Goal: Information Seeking & Learning: Learn about a topic

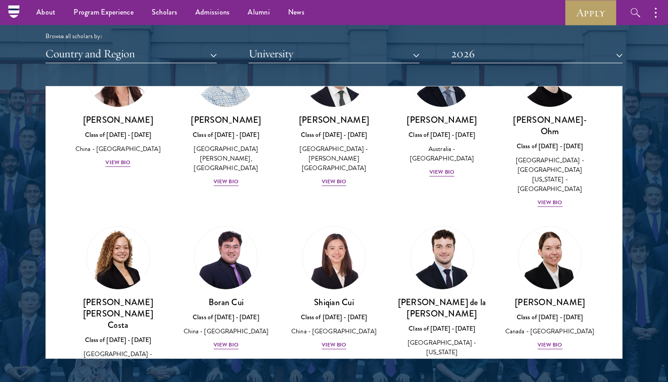
scroll to position [929, 0]
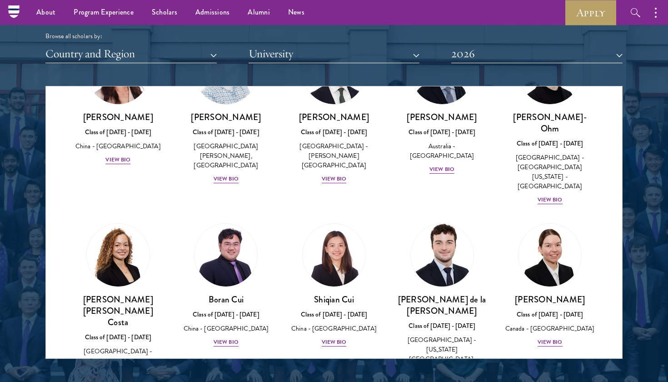
click at [435, 378] on div "View Bio" at bounding box center [442, 382] width 25 height 9
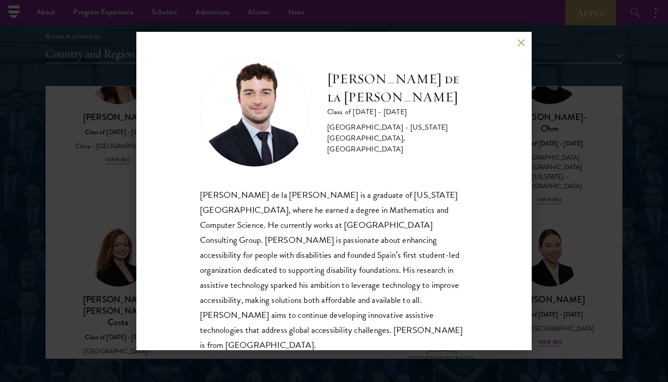
scroll to position [1, 0]
click at [518, 44] on button at bounding box center [521, 43] width 8 height 8
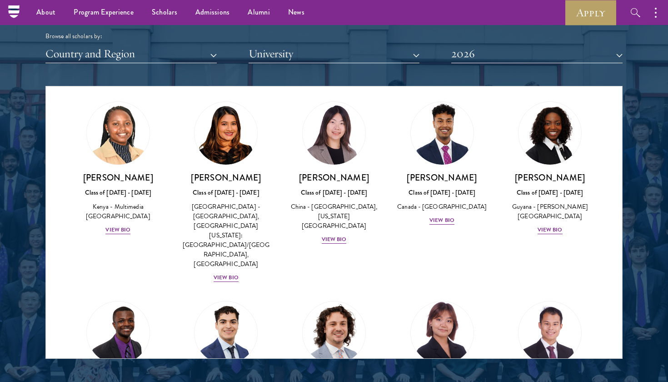
scroll to position [1414, 0]
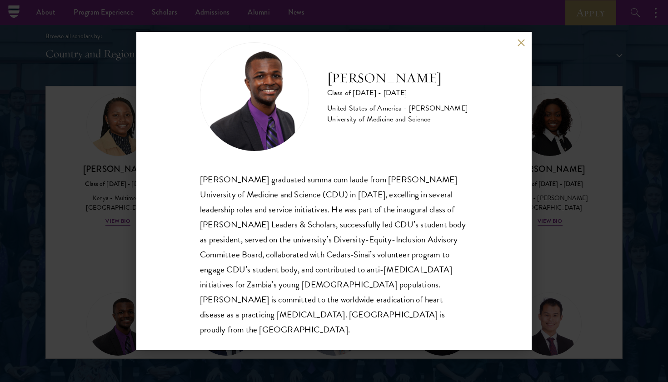
scroll to position [16, 0]
click at [521, 44] on button at bounding box center [521, 43] width 8 height 8
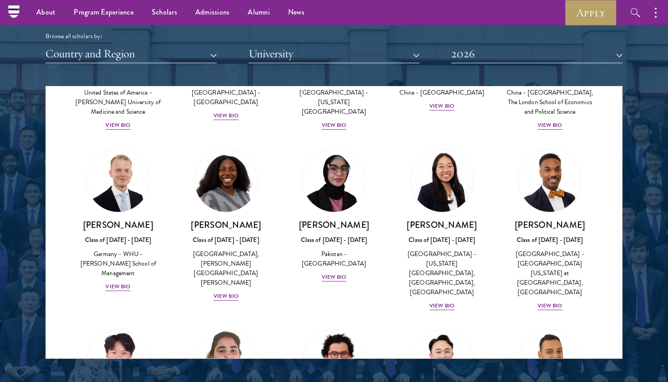
scroll to position [1720, 0]
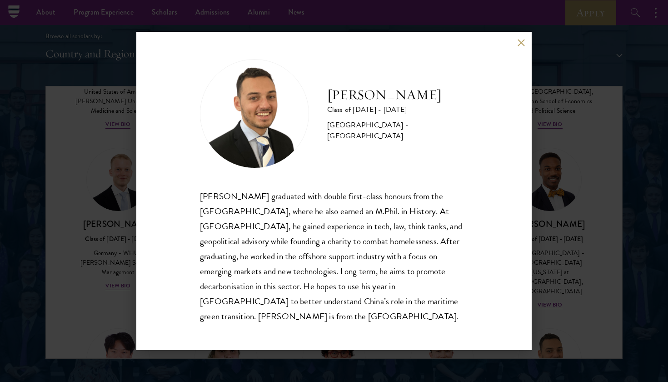
click at [517, 50] on div "[PERSON_NAME] Class of [DATE] - [DATE] [GEOGRAPHIC_DATA] - [GEOGRAPHIC_DATA] [P…" at bounding box center [333, 191] width 395 height 318
click at [521, 46] on button at bounding box center [521, 43] width 8 height 8
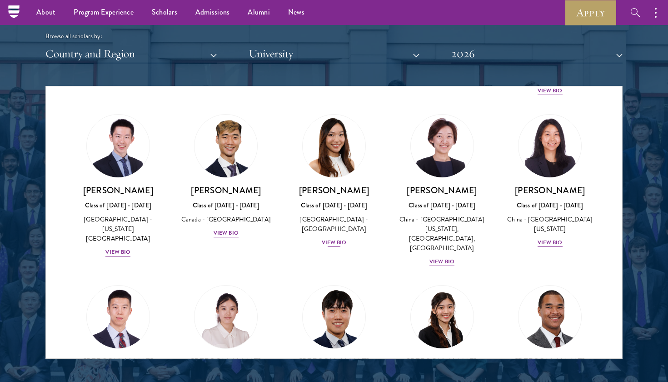
scroll to position [2431, 0]
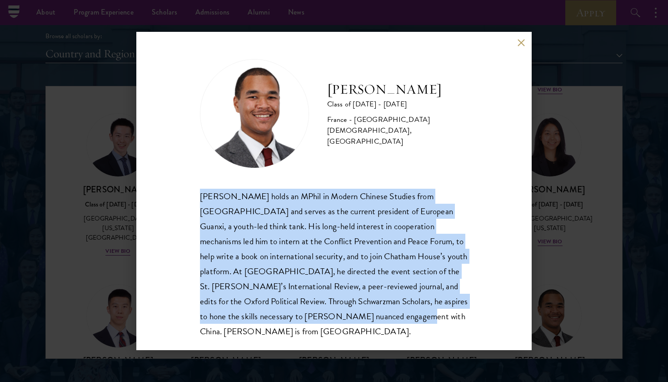
drag, startPoint x: 369, startPoint y: 317, endPoint x: 199, endPoint y: 190, distance: 211.7
click at [199, 190] on div "[PERSON_NAME] Class of [DATE] - [DATE] France - [GEOGRAPHIC_DATA][DEMOGRAPHIC_D…" at bounding box center [333, 191] width 395 height 318
copy div "[PERSON_NAME] holds an MPhil in Modern Chinese Studies from [GEOGRAPHIC_DATA] a…"
click at [520, 43] on button at bounding box center [521, 43] width 8 height 8
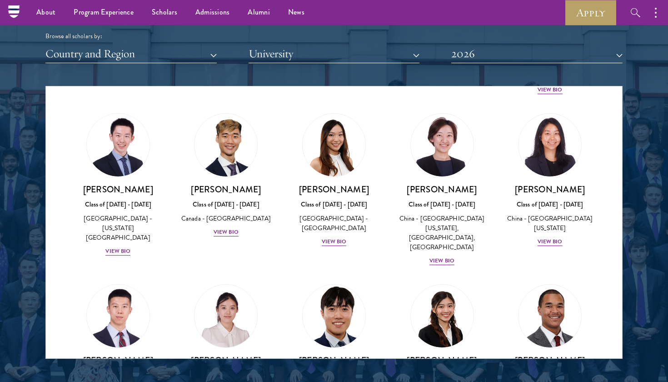
click at [335, 355] on div "[PERSON_NAME] Class of [DATE] - [DATE] [GEOGRAPHIC_DATA] - [GEOGRAPHIC_DATA] Vi…" at bounding box center [334, 386] width 90 height 63
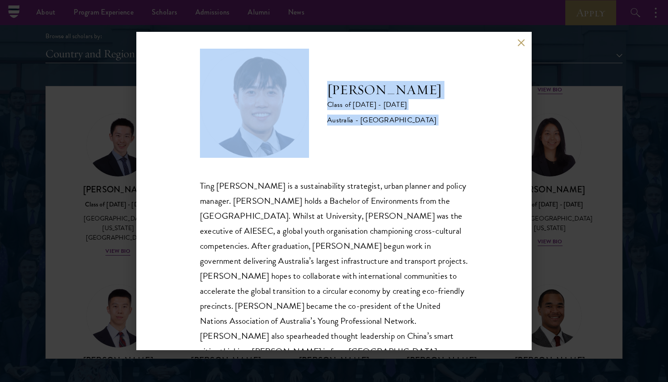
scroll to position [31, 0]
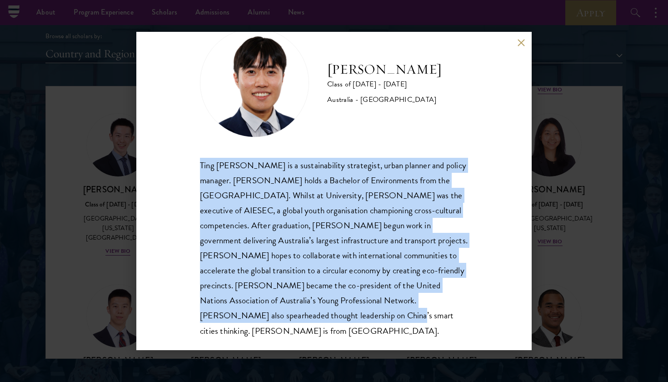
drag, startPoint x: 200, startPoint y: 194, endPoint x: 335, endPoint y: 313, distance: 180.4
click at [335, 313] on div "Ting [PERSON_NAME] is a sustainability strategist, urban planner and policy man…" at bounding box center [334, 248] width 268 height 180
copy div "Ting [PERSON_NAME] is a sustainability strategist, urban planner and policy man…"
click at [521, 43] on button at bounding box center [521, 43] width 8 height 8
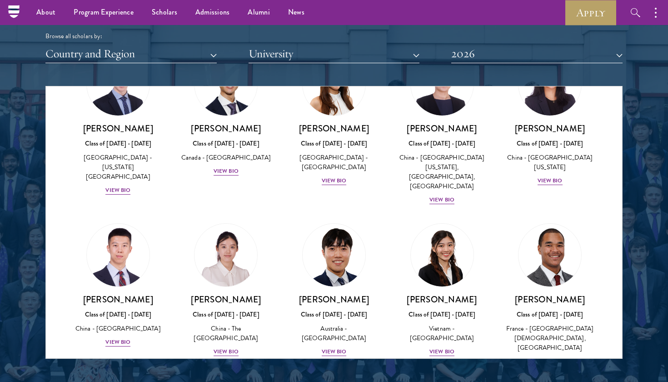
scroll to position [2520, 0]
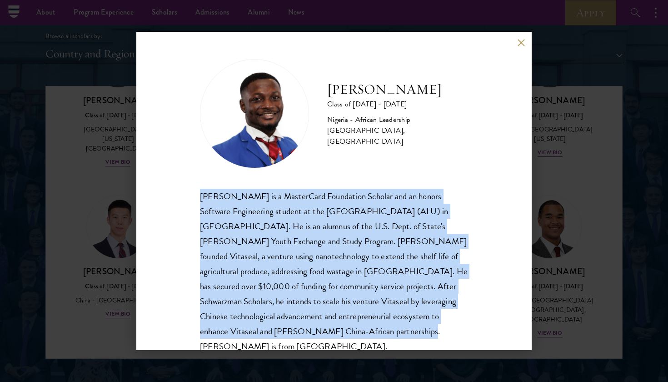
drag, startPoint x: 270, startPoint y: 328, endPoint x: 194, endPoint y: 199, distance: 149.7
click at [194, 199] on div "[PERSON_NAME] Class of [DATE] - [DATE] [GEOGRAPHIC_DATA] - African Leadership […" at bounding box center [333, 191] width 395 height 318
copy div "[PERSON_NAME] is a MasterCard Foundation Scholar and an honors Software Enginee…"
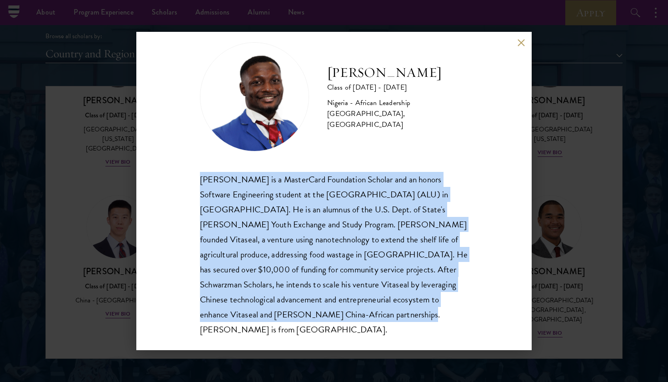
scroll to position [16, 0]
click at [518, 43] on button at bounding box center [521, 43] width 8 height 8
